Goal: Check status: Check status

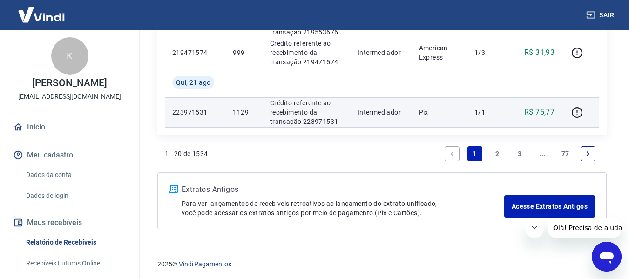
scroll to position [810, 0]
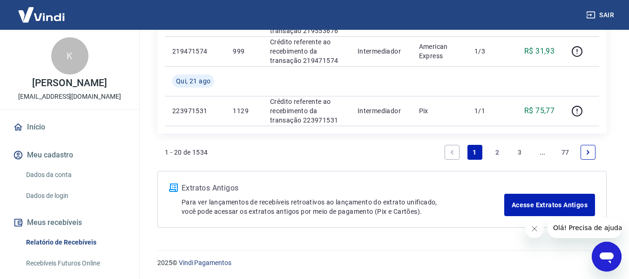
click at [582, 150] on link "Next page" at bounding box center [588, 152] width 15 height 15
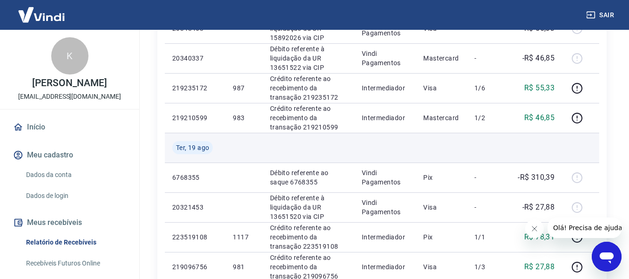
scroll to position [279, 0]
